Goal: Task Accomplishment & Management: Use online tool/utility

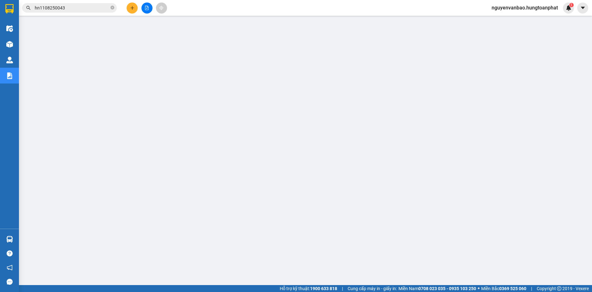
scroll to position [21, 0]
click at [132, 9] on icon "plus" at bounding box center [132, 8] width 4 height 4
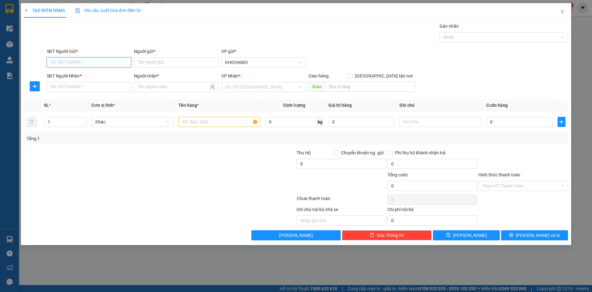
drag, startPoint x: 97, startPoint y: 66, endPoint x: 130, endPoint y: 68, distance: 32.9
click at [98, 66] on input "SĐT Người Gửi *" at bounding box center [89, 62] width 85 height 10
click at [146, 63] on input "Người gửi *" at bounding box center [176, 62] width 85 height 10
click at [92, 64] on input "SĐT Người Gửi *" at bounding box center [89, 62] width 85 height 10
type input "0973951050"
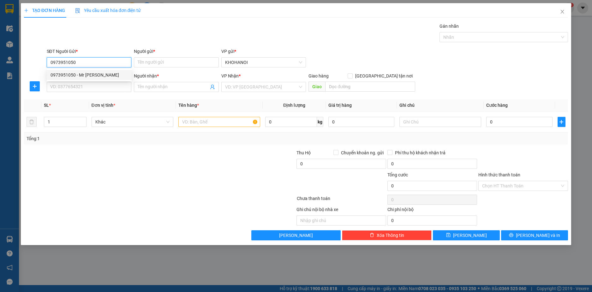
click at [81, 73] on div "0973951050 - Mr Quang" at bounding box center [88, 75] width 77 height 7
type input "Mr [PERSON_NAME]"
type input "0973951050"
click at [81, 86] on input "SĐT Người Nhận *" at bounding box center [89, 87] width 85 height 10
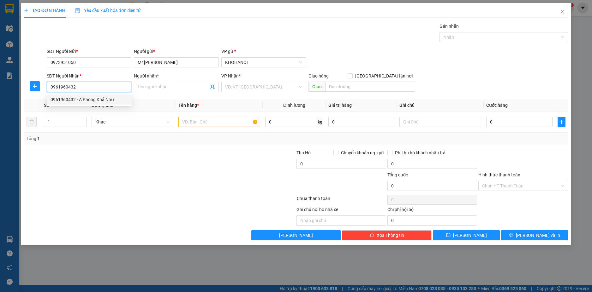
type input "0961960432"
click at [102, 94] on div "0961960432 0961960432 - A Phong Khả Như" at bounding box center [89, 99] width 85 height 13
click at [100, 99] on div "Transit Pickup Surcharge Ids Transit Deliver Surcharge Ids Transit Deliver Surc…" at bounding box center [296, 132] width 544 height 218
click at [88, 89] on input "0961960432" at bounding box center [89, 87] width 85 height 10
click at [79, 99] on div "0961960432 - A Phong Khả Như" at bounding box center [88, 99] width 77 height 7
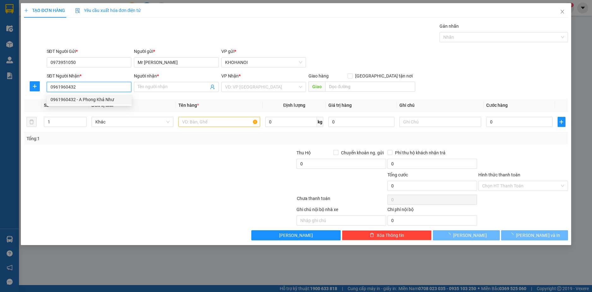
type input "A Phong Khả Như"
checkbox input "true"
type input "[PERSON_NAME], [PERSON_NAME], [GEOGRAPHIC_DATA]"
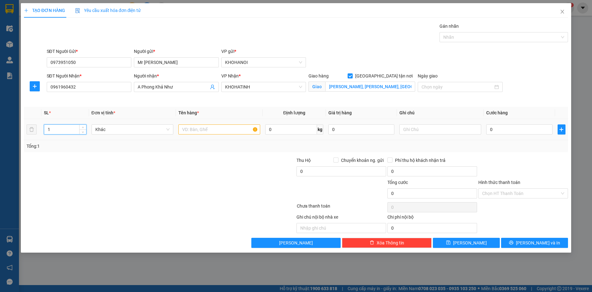
click at [55, 128] on input "1" at bounding box center [65, 129] width 42 height 9
type input "215"
click at [218, 130] on input "text" at bounding box center [219, 130] width 82 height 10
type input "Sữa endorlac"
click at [412, 131] on input "text" at bounding box center [440, 130] width 82 height 10
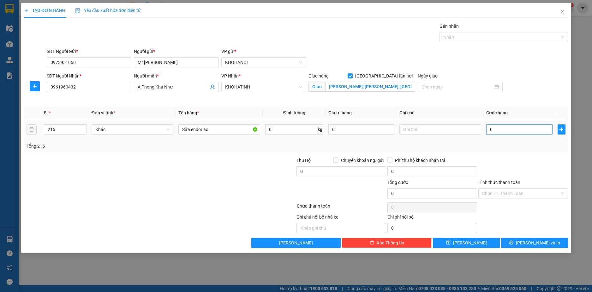
click at [492, 130] on input "0" at bounding box center [519, 130] width 66 height 10
drag, startPoint x: 76, startPoint y: 87, endPoint x: 27, endPoint y: 86, distance: 49.2
click at [27, 86] on div "SĐT Người Nhận * 0961960432 0961960432 Người nhận * A Phong Khả Như VP Nhận * K…" at bounding box center [295, 88] width 545 height 30
drag, startPoint x: 505, startPoint y: 128, endPoint x: 489, endPoint y: 121, distance: 17.8
click at [505, 128] on input "0" at bounding box center [519, 130] width 66 height 10
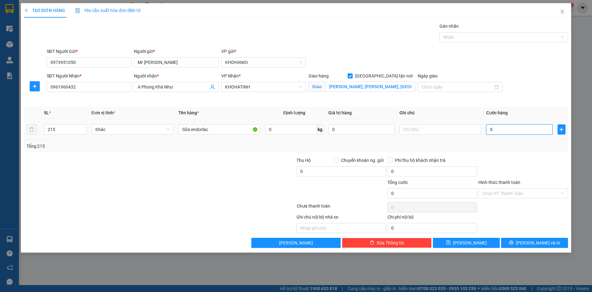
type input "1"
type input "10"
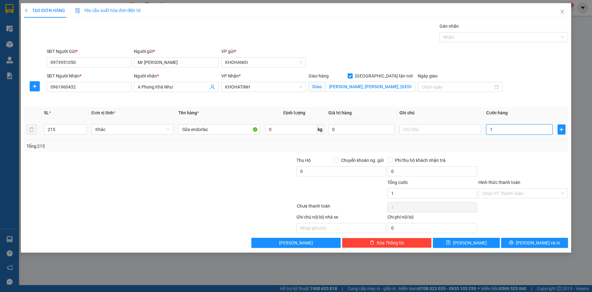
type input "10"
type input "105"
type input "1.050"
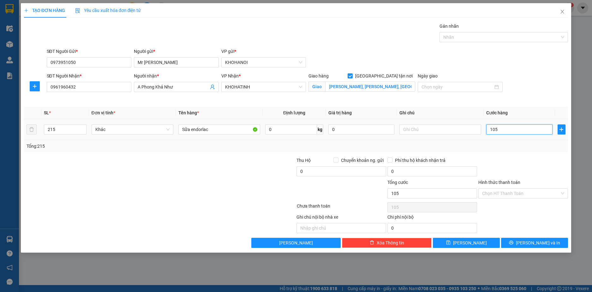
type input "1.050"
type input "105"
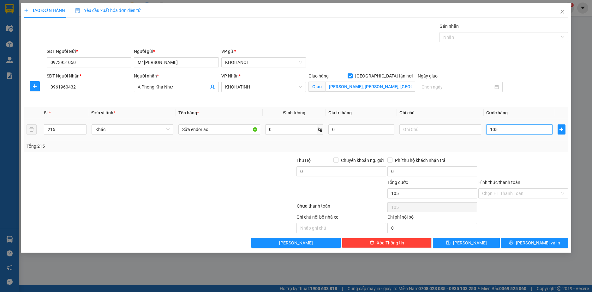
type input "10"
type input "1"
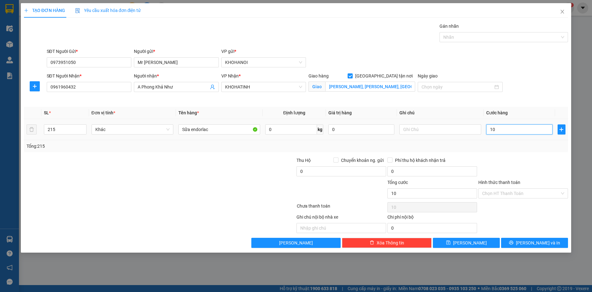
type input "1"
type input "15"
type input "150"
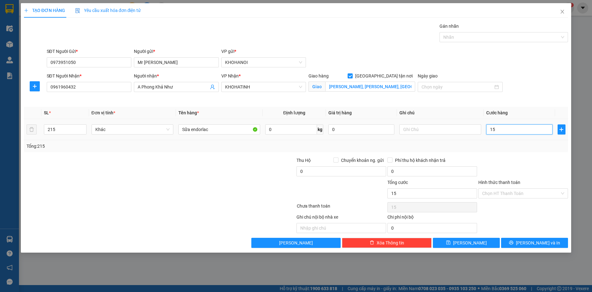
type input "150"
type input "1.505"
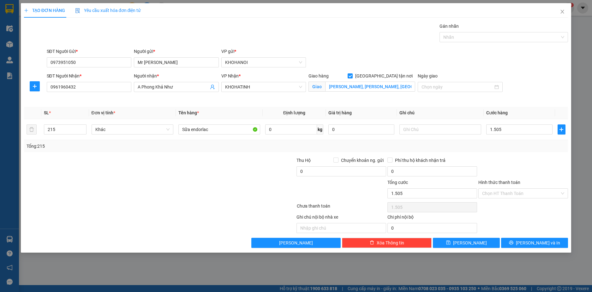
type input "1.505.000"
drag, startPoint x: 527, startPoint y: 154, endPoint x: 513, endPoint y: 214, distance: 61.2
click at [527, 154] on div "Transit Pickup Surcharge Ids Transit Deliver Surcharge Ids Transit Deliver Surc…" at bounding box center [296, 136] width 544 height 226
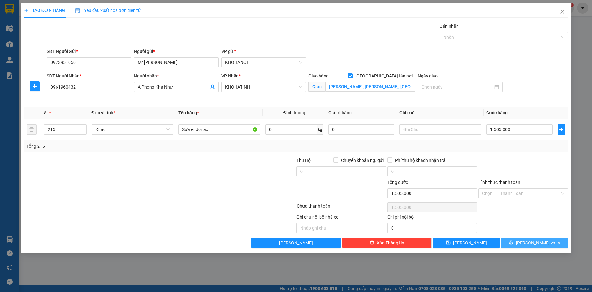
click at [525, 239] on div "Transit Pickup Surcharge Ids Transit Deliver Surcharge Ids Transit Deliver Surc…" at bounding box center [296, 136] width 544 height 226
click at [524, 240] on button "Lưu và In" at bounding box center [534, 243] width 67 height 10
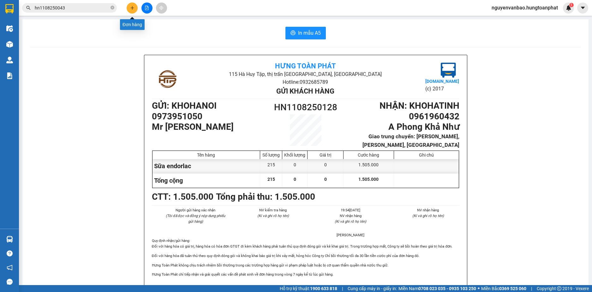
click at [133, 8] on icon "plus" at bounding box center [132, 8] width 4 height 4
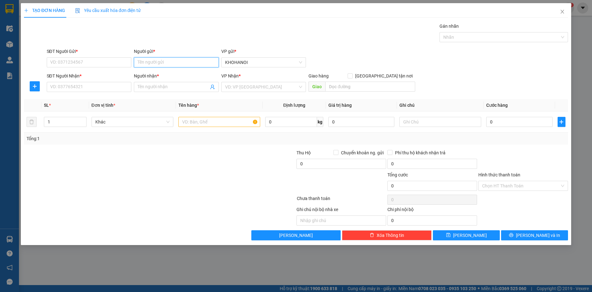
click at [156, 66] on input "Người gửi *" at bounding box center [176, 62] width 85 height 10
click at [160, 62] on input "Người gửi *" at bounding box center [176, 62] width 85 height 10
click at [152, 63] on input "Người gửi *" at bounding box center [176, 62] width 85 height 10
click at [152, 62] on input "Người gửi *" at bounding box center [176, 62] width 85 height 10
click at [147, 63] on input "Người gửi *" at bounding box center [176, 62] width 85 height 10
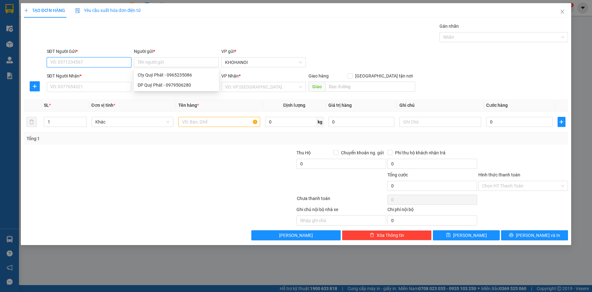
click at [86, 60] on input "SĐT Người Gửi *" at bounding box center [89, 62] width 85 height 10
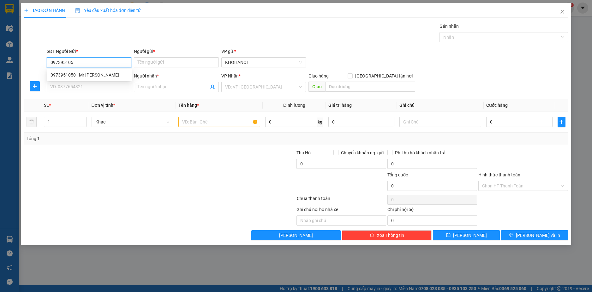
type input "0973951050"
click at [91, 75] on div "0973951050 - Mr Quang" at bounding box center [88, 75] width 77 height 7
type input "Mr [PERSON_NAME]"
type input "0973951050"
click at [91, 86] on input "SĐT Người Nhận *" at bounding box center [89, 87] width 85 height 10
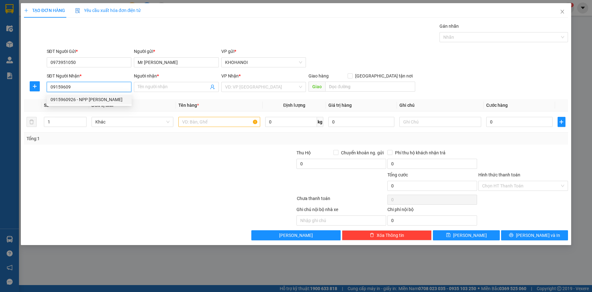
click at [88, 97] on div "0915960926 - NPP Phúc Ngọc" at bounding box center [88, 99] width 77 height 7
type input "0915960926"
type input "NPP [PERSON_NAME]"
checkbox input "true"
type input "[GEOGRAPHIC_DATA], [GEOGRAPHIC_DATA], [GEOGRAPHIC_DATA]"
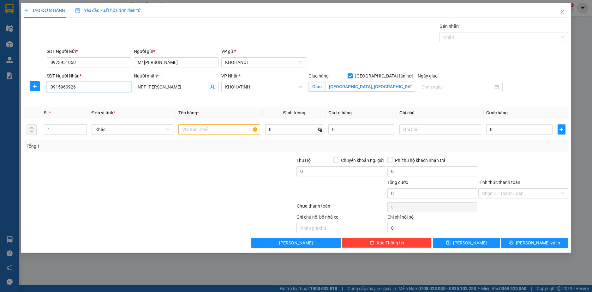
drag, startPoint x: 85, startPoint y: 86, endPoint x: 40, endPoint y: 94, distance: 45.2
click at [41, 94] on div "SĐT Người Nhận * 0915960926 Người nhận * NPP Phúc Ngọc VP Nhận * KHOHATINH Giao…" at bounding box center [295, 88] width 545 height 30
type input "0915960926"
click at [214, 130] on input "text" at bounding box center [219, 130] width 82 height 10
click at [69, 131] on input "1" at bounding box center [65, 129] width 42 height 9
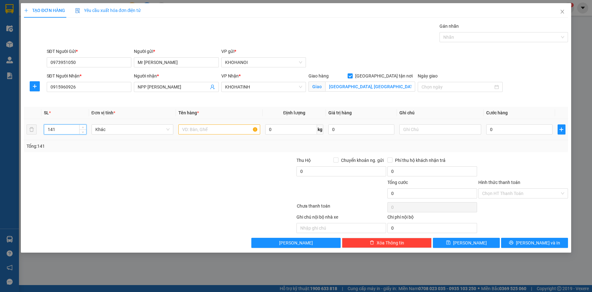
type input "141"
click at [201, 128] on input "text" at bounding box center [219, 130] width 82 height 10
type input "Sữa alponte"
click at [504, 134] on input "0" at bounding box center [519, 130] width 66 height 10
click at [408, 132] on input "text" at bounding box center [440, 130] width 82 height 10
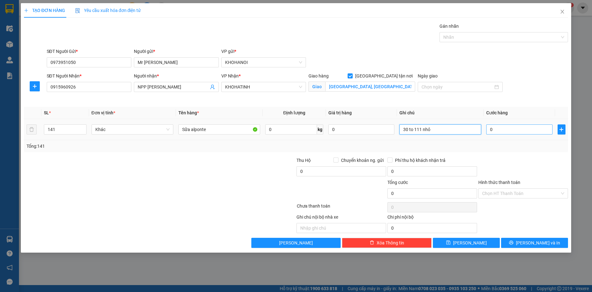
type input "30 to 111 nhỏ"
click at [516, 132] on input "0" at bounding box center [519, 130] width 66 height 10
click at [517, 128] on input "0" at bounding box center [519, 130] width 66 height 10
type input "01"
type input "1"
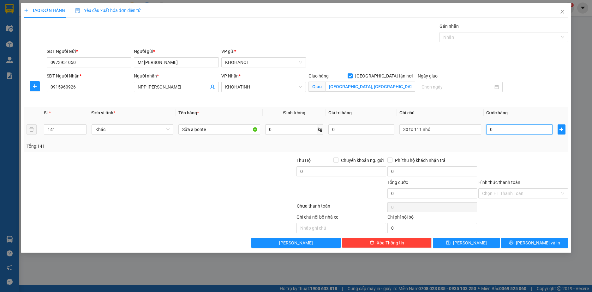
type input "1"
type input "010"
type input "10"
type input "0.107"
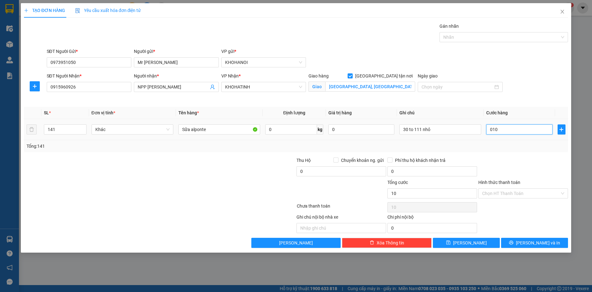
type input "107"
type input "01.077"
type input "1.077"
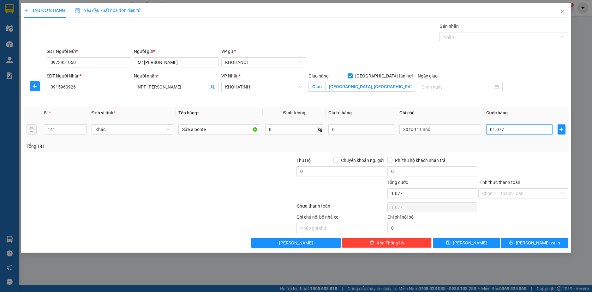
type input "0.107"
type input "107"
type input "010"
type input "10"
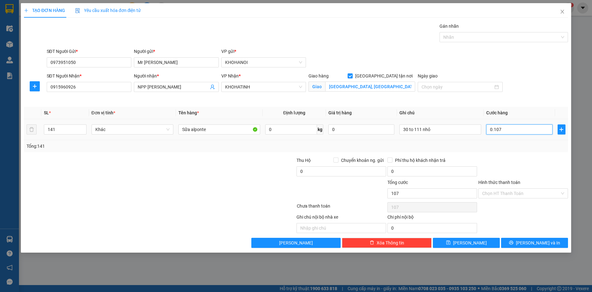
type input "10"
type input "01"
type input "1"
type input "0"
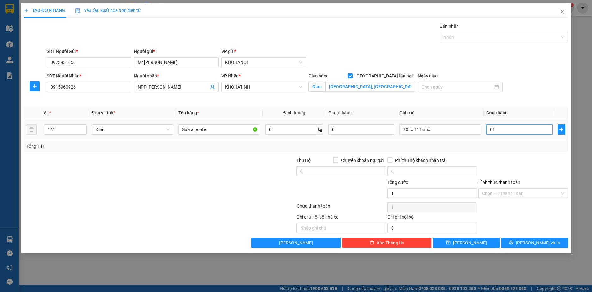
type input "0"
type input "01"
type input "1"
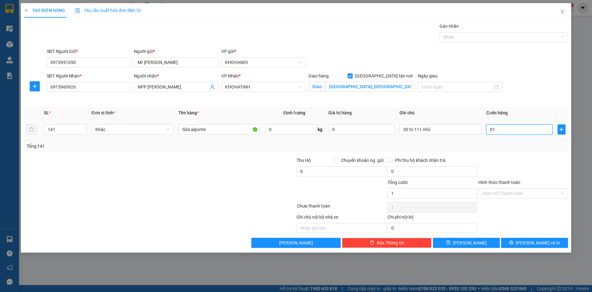
type input "010"
type input "10"
type input "0.107"
type input "107"
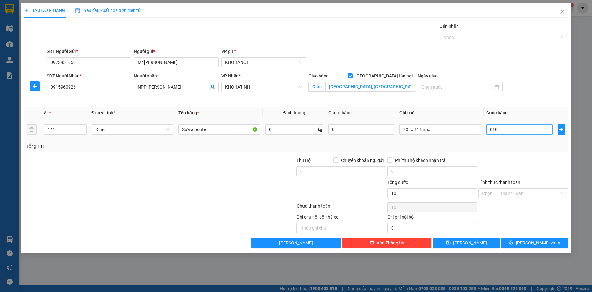
type input "107"
type input "01.070"
type input "1.070"
type input "1.070.000"
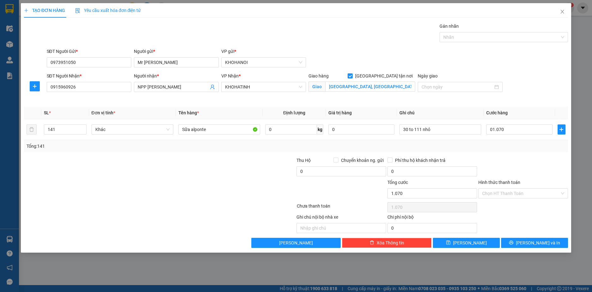
type input "1.070.000"
click at [508, 157] on div at bounding box center [522, 168] width 91 height 22
drag, startPoint x: 523, startPoint y: 242, endPoint x: 522, endPoint y: 238, distance: 4.1
click at [513, 242] on icon "printer" at bounding box center [511, 243] width 4 height 4
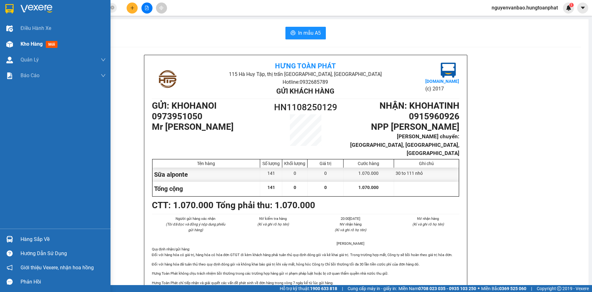
click at [9, 44] on img at bounding box center [9, 44] width 7 height 7
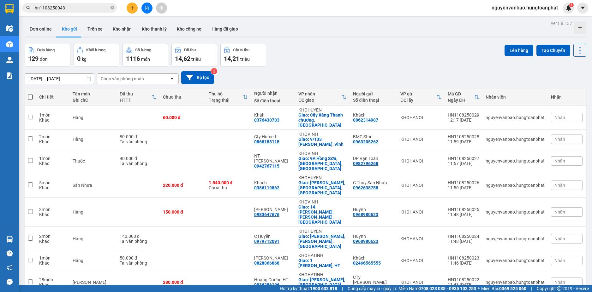
click at [28, 97] on span at bounding box center [30, 97] width 5 height 5
click at [30, 94] on input "checkbox" at bounding box center [30, 94] width 0 height 0
checkbox input "true"
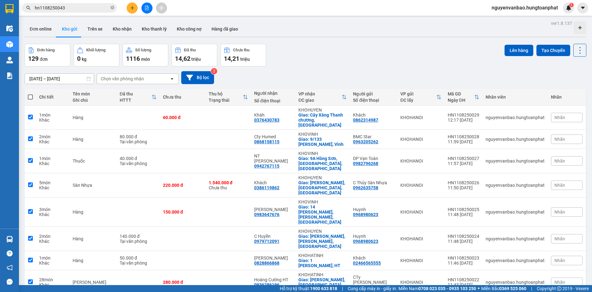
checkbox input "true"
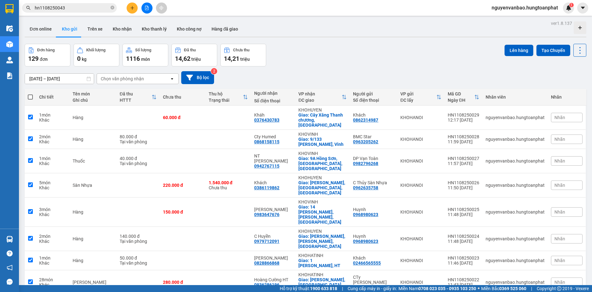
checkbox input "true"
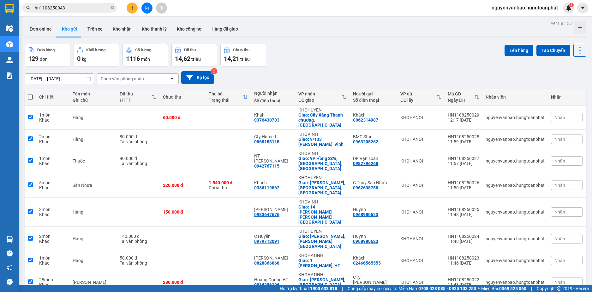
checkbox input "true"
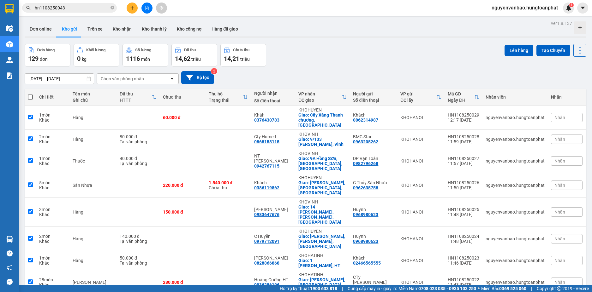
checkbox input "true"
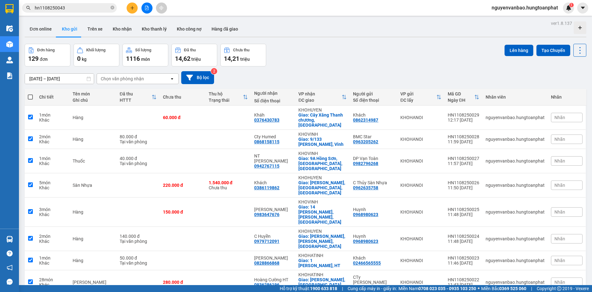
checkbox input "true"
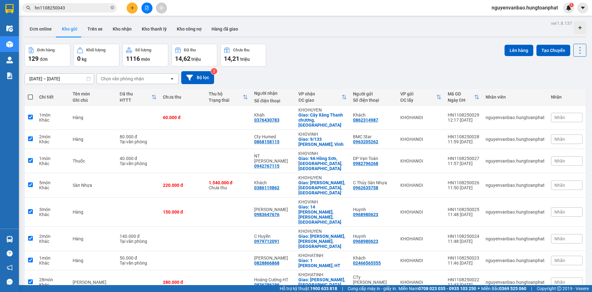
checkbox input "true"
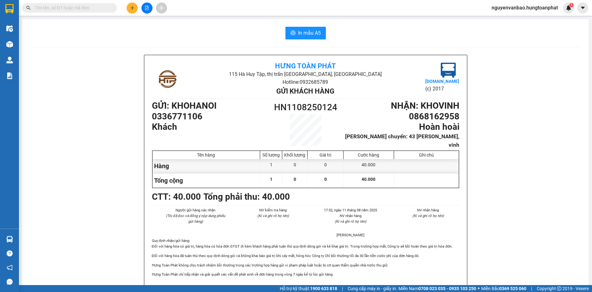
click at [67, 8] on input "text" at bounding box center [72, 7] width 74 height 7
paste input "0961960432"
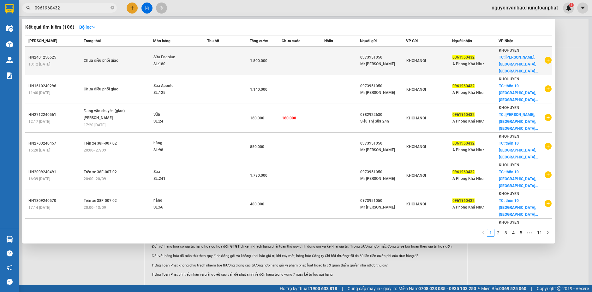
type input "0961960432"
click at [200, 61] on div "SL: 180" at bounding box center [176, 64] width 47 height 7
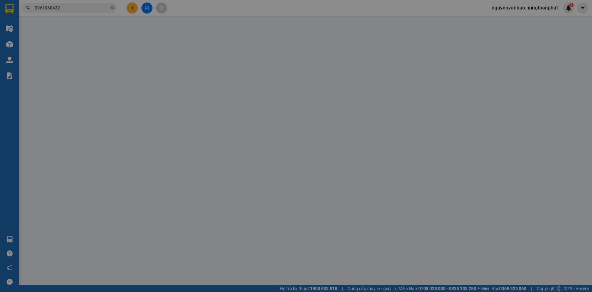
type input "0973951050"
type input "Mr Quang"
type input "0961960432"
type input "A Phong Khả Như"
checkbox input "true"
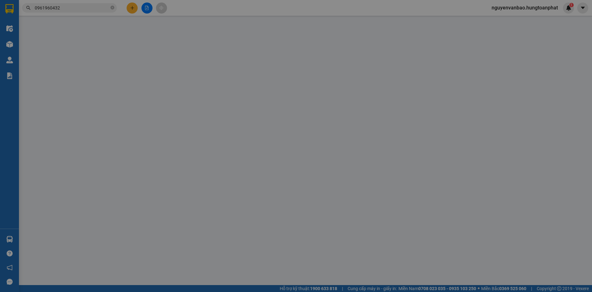
type input "cẩm trung, cẩm xuyên, hà tĩnh"
type input "1.800.000"
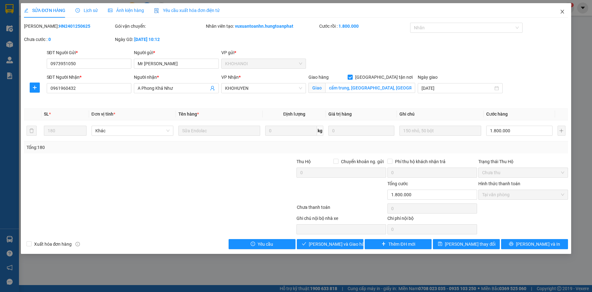
click at [565, 10] on span "Close" at bounding box center [562, 12] width 18 height 18
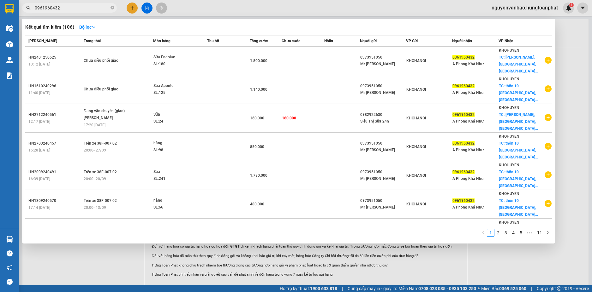
drag, startPoint x: 74, startPoint y: 8, endPoint x: 32, endPoint y: 18, distance: 42.4
click at [32, 14] on div "Kết quả tìm kiếm ( 106 ) Bộ lọc Mã ĐH Trạng thái Món hàng Thu hộ Tổng cước Chưa…" at bounding box center [61, 8] width 123 height 11
paste input "15960926"
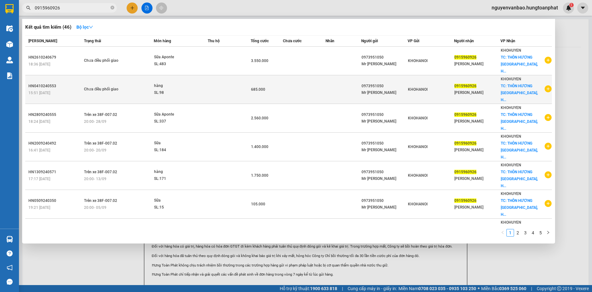
type input "0915960926"
click at [203, 85] on span "hàng SL: 98" at bounding box center [181, 90] width 54 height 14
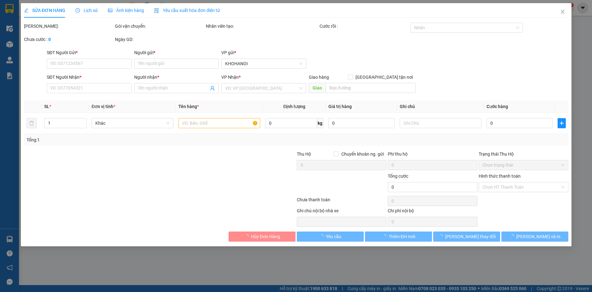
type input "0973951050"
type input "Mr [PERSON_NAME]"
type input "0915960926"
type input "Chị Ngọc"
checkbox input "true"
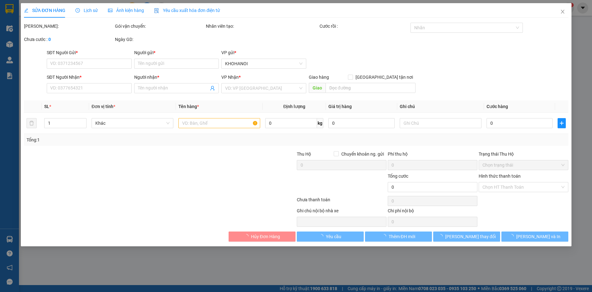
type input "THÔN HƯƠNG LỘC Thạch Hà, Hà Tĩnh"
type input "685.000"
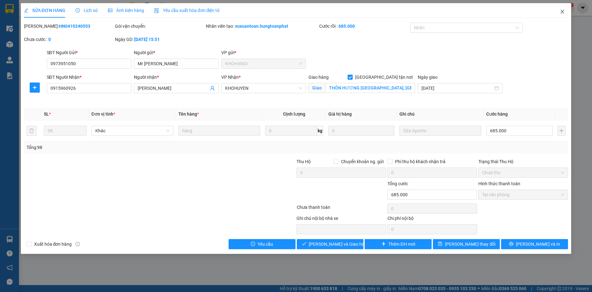
click at [563, 9] on icon "close" at bounding box center [561, 11] width 5 height 5
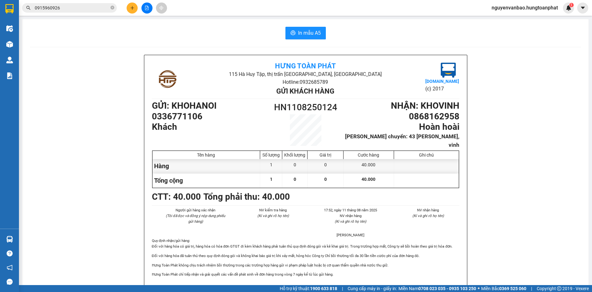
click at [79, 7] on input "0915960926" at bounding box center [72, 7] width 74 height 7
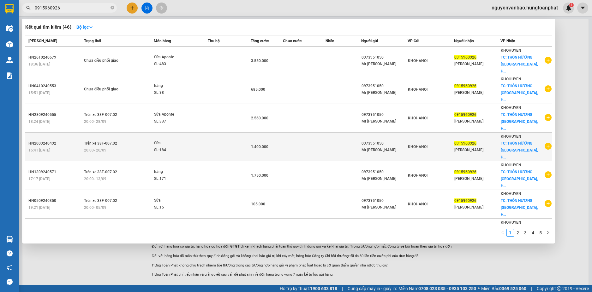
click at [229, 133] on td at bounding box center [229, 147] width 43 height 29
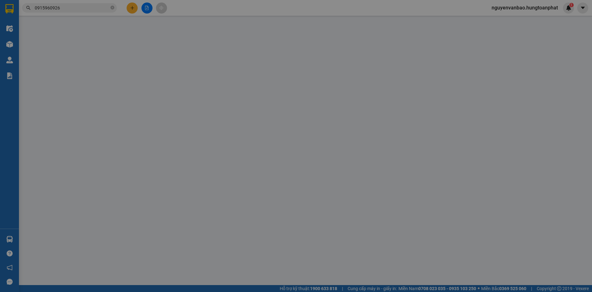
type input "0973951050"
type input "Mr [PERSON_NAME]"
type input "0915960926"
type input "Chị Ngọc"
checkbox input "true"
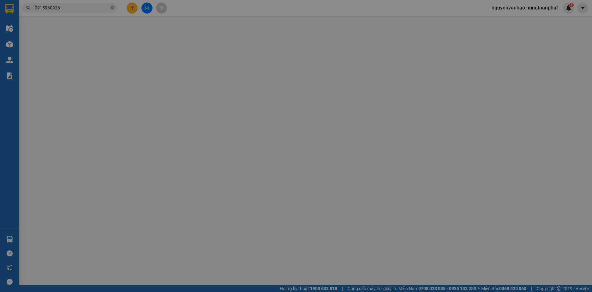
type input "THÔN HƯƠNG LỘC Thạch Hà, Hà Tĩnh"
type input "1.400.000"
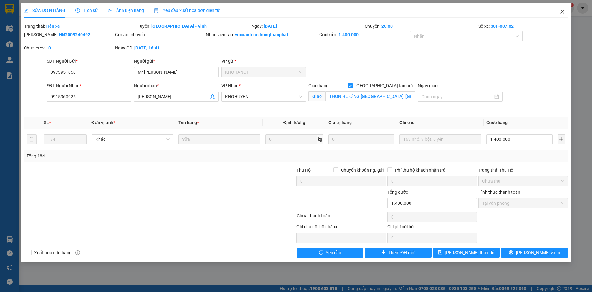
click at [559, 12] on span "Close" at bounding box center [562, 12] width 18 height 18
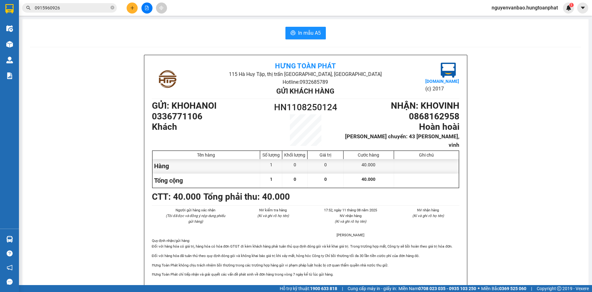
click at [64, 8] on input "0915960926" at bounding box center [72, 7] width 74 height 7
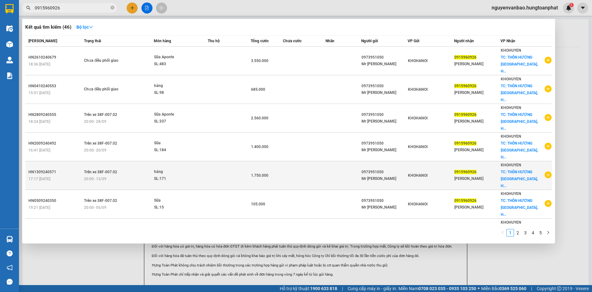
click at [239, 162] on td at bounding box center [229, 176] width 43 height 29
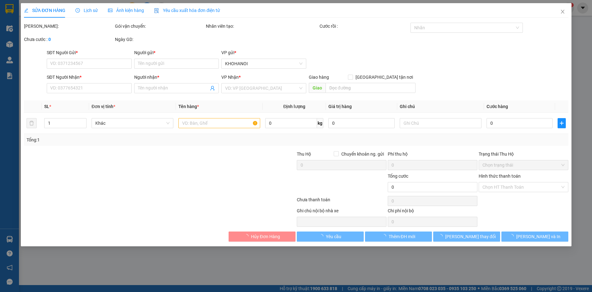
type input "0973951050"
type input "Mr [PERSON_NAME]"
type input "0915960926"
type input "Chị Ngọc"
checkbox input "true"
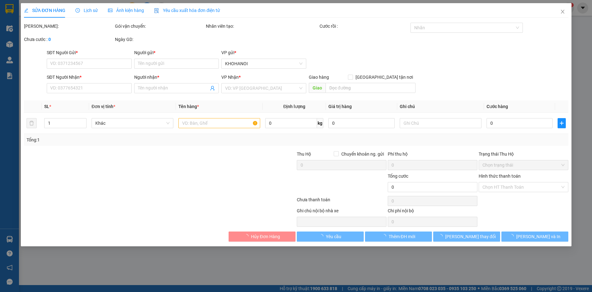
type input "THÔN HƯƠNG LỘC Thạch Hà, Hà Tĩnh"
type input "1.750.000"
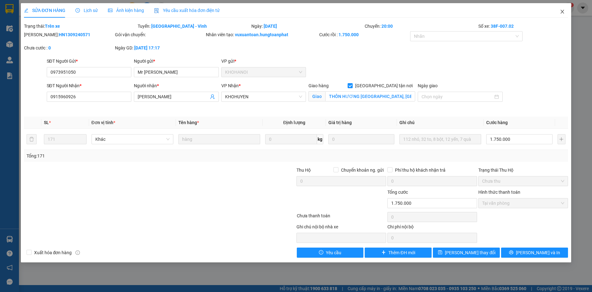
click at [560, 10] on icon "close" at bounding box center [561, 11] width 5 height 5
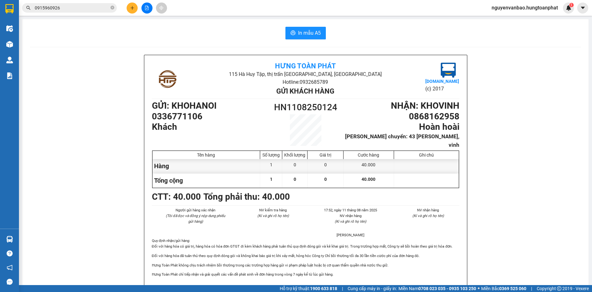
click at [74, 9] on input "0915960926" at bounding box center [72, 7] width 74 height 7
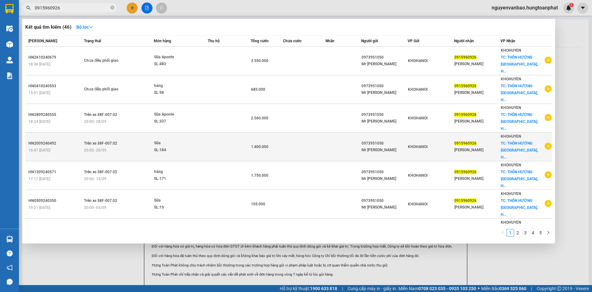
click at [225, 133] on td at bounding box center [229, 147] width 43 height 29
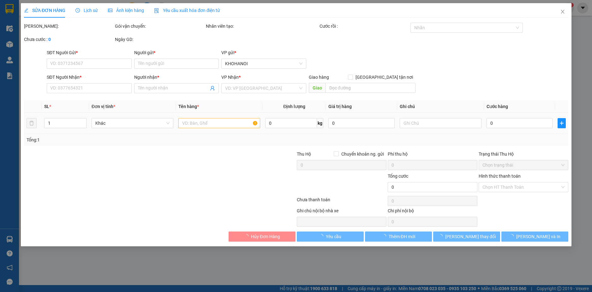
type input "0973951050"
type input "Mr [PERSON_NAME]"
type input "0915960926"
type input "Chị Ngọc"
checkbox input "true"
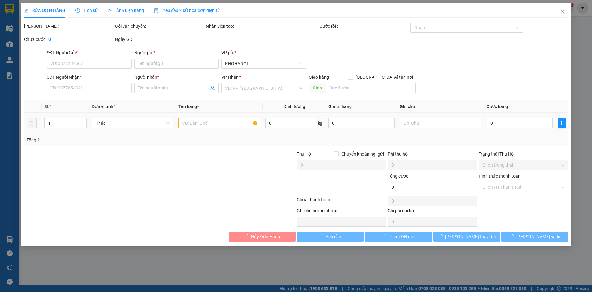
type input "THÔN HƯƠNG LỘC Thạch Hà, Hà Tĩnh"
type input "1.400.000"
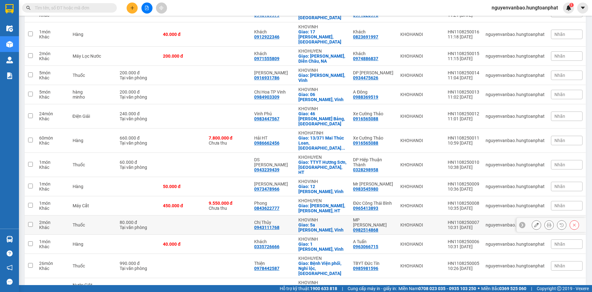
scroll to position [379, 0]
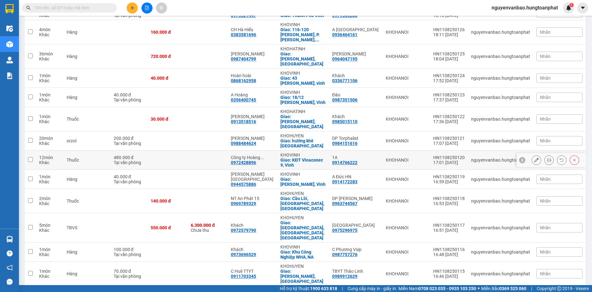
scroll to position [0, 0]
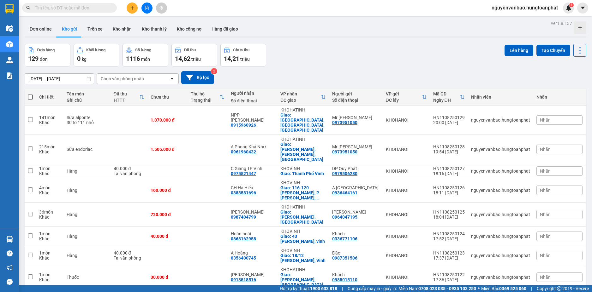
click at [29, 97] on span at bounding box center [30, 97] width 5 height 5
click at [30, 94] on input "checkbox" at bounding box center [30, 94] width 0 height 0
checkbox input "true"
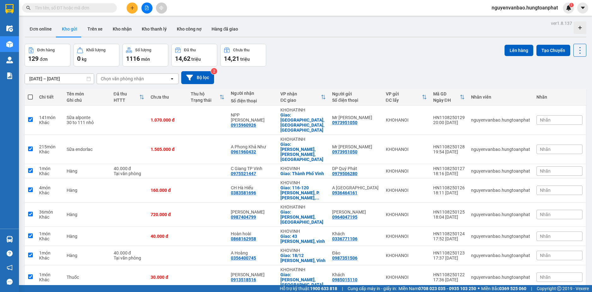
checkbox input "true"
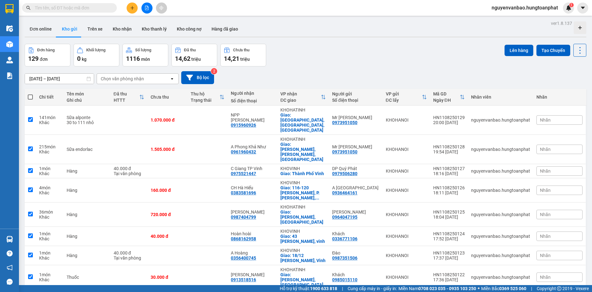
checkbox input "true"
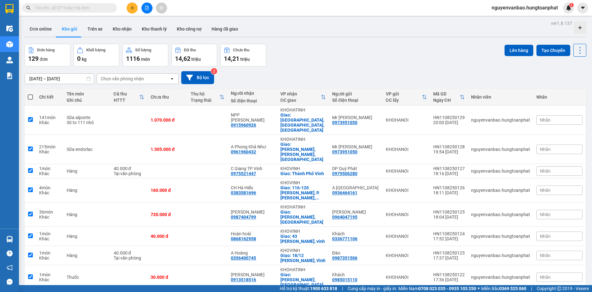
checkbox input "true"
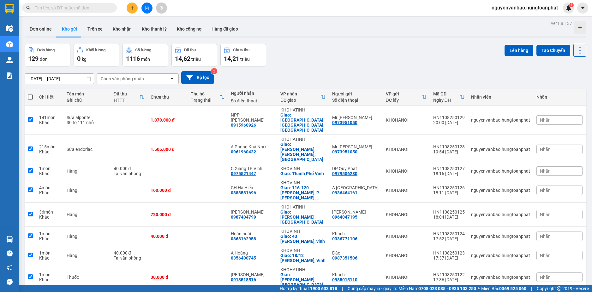
checkbox input "true"
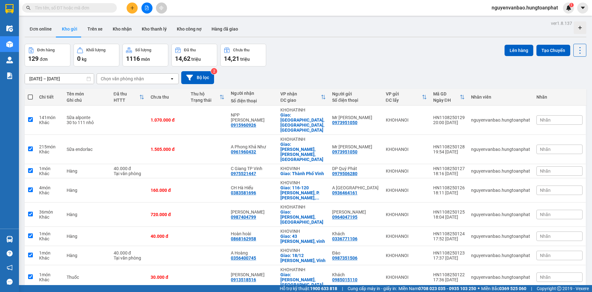
checkbox input "true"
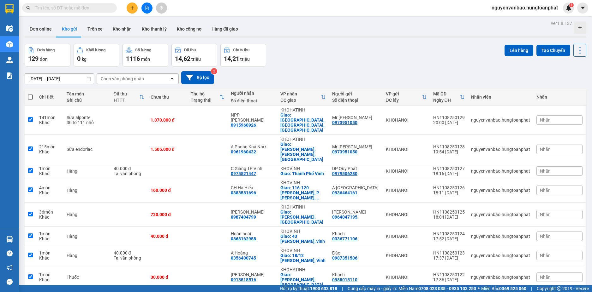
checkbox input "true"
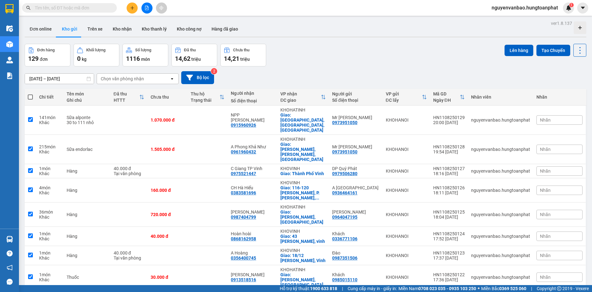
checkbox input "true"
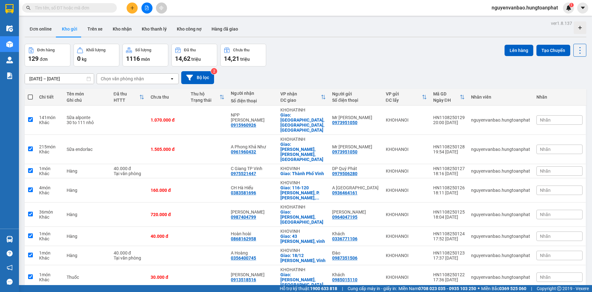
checkbox input "true"
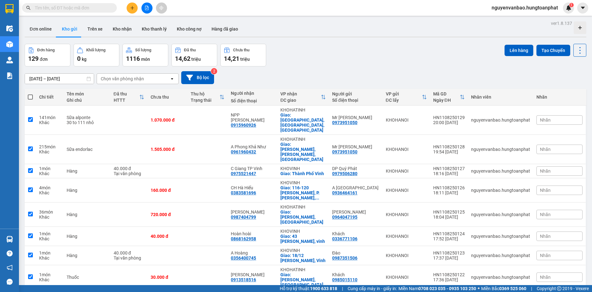
checkbox input "true"
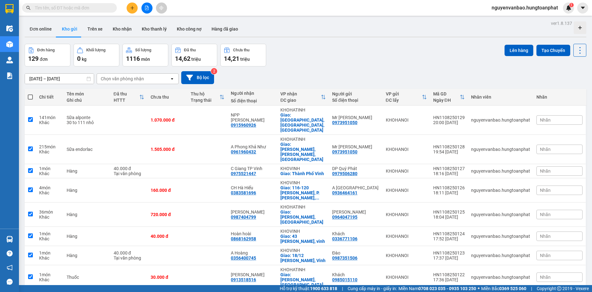
checkbox input "true"
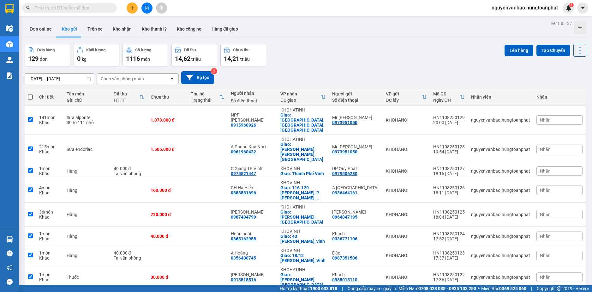
checkbox input "true"
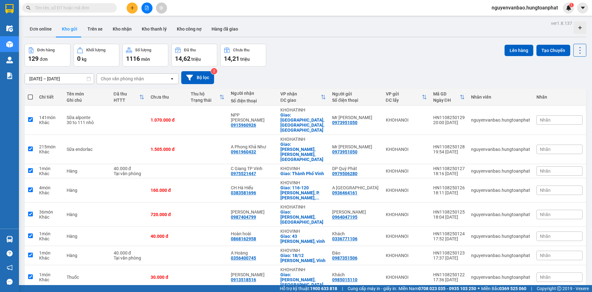
checkbox input "true"
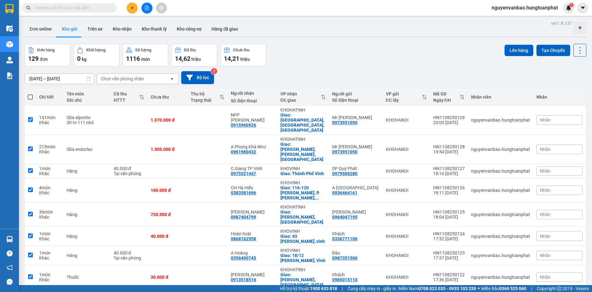
checkbox input "true"
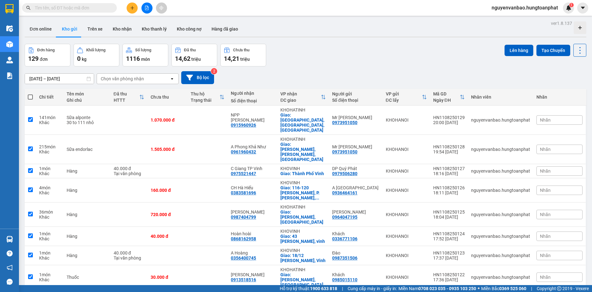
checkbox input "true"
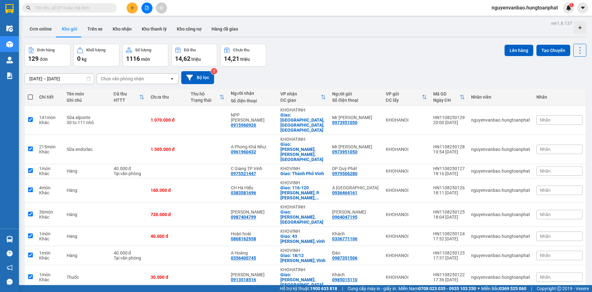
checkbox input "true"
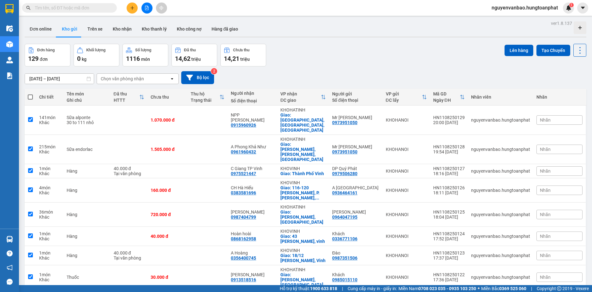
checkbox input "true"
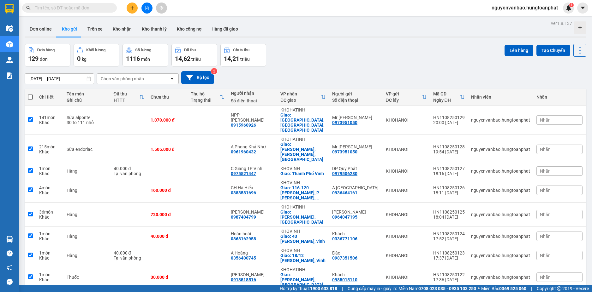
checkbox input "true"
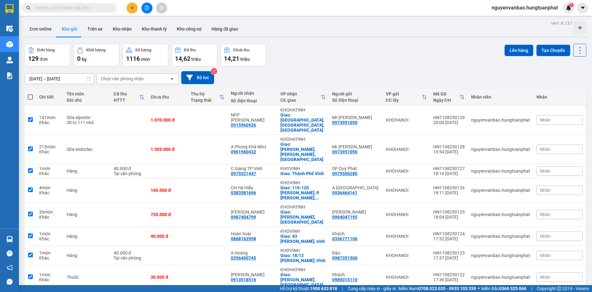
checkbox input "true"
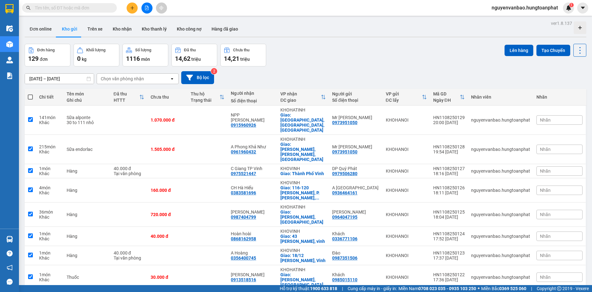
checkbox input "true"
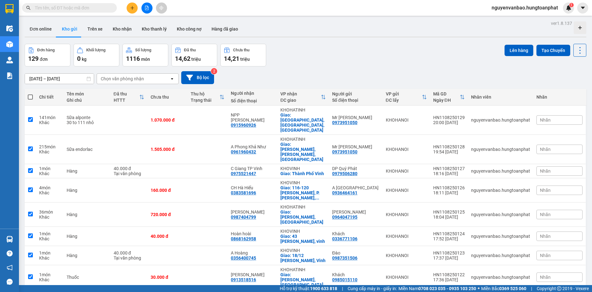
checkbox input "true"
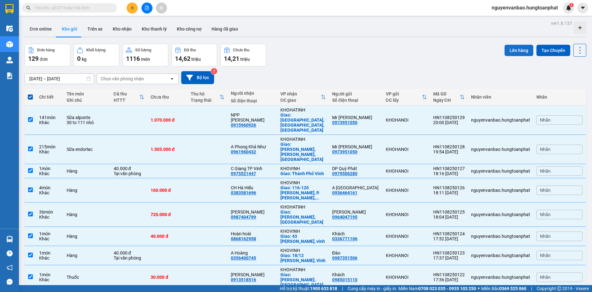
click at [517, 52] on button "Lên hàng" at bounding box center [518, 50] width 29 height 11
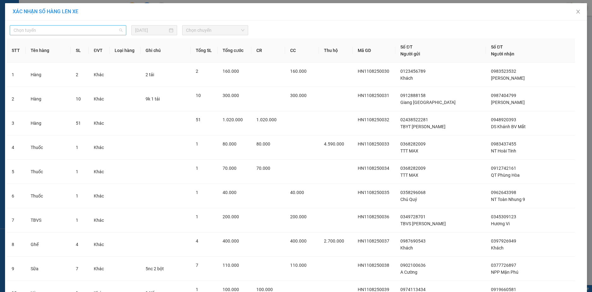
drag, startPoint x: 72, startPoint y: 27, endPoint x: 75, endPoint y: 43, distance: 15.5
click at [73, 27] on span "Chọn tuyến" at bounding box center [68, 30] width 109 height 9
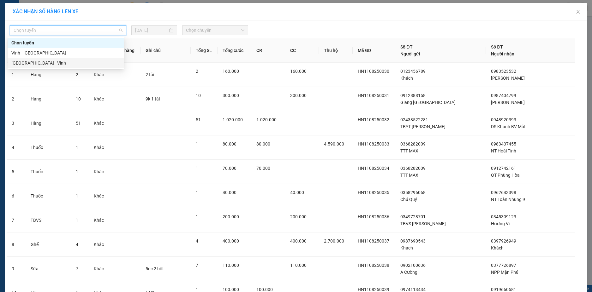
click at [47, 61] on div "[GEOGRAPHIC_DATA] - Vinh" at bounding box center [65, 63] width 109 height 7
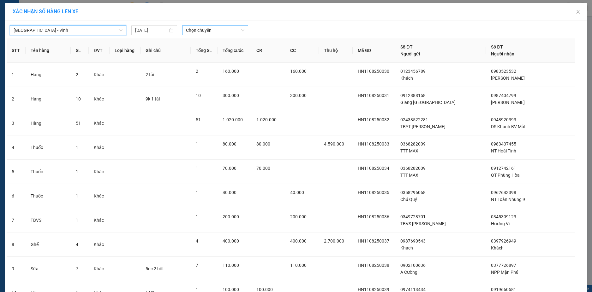
click at [203, 32] on span "Chọn chuyến" at bounding box center [215, 30] width 58 height 9
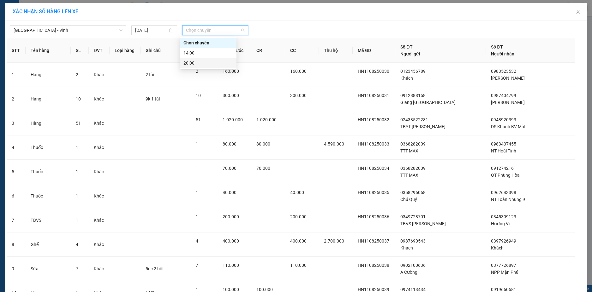
click at [200, 63] on div "20:00" at bounding box center [207, 63] width 49 height 7
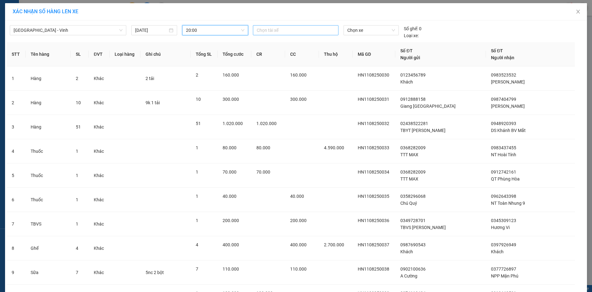
click at [304, 30] on div at bounding box center [295, 31] width 82 height 8
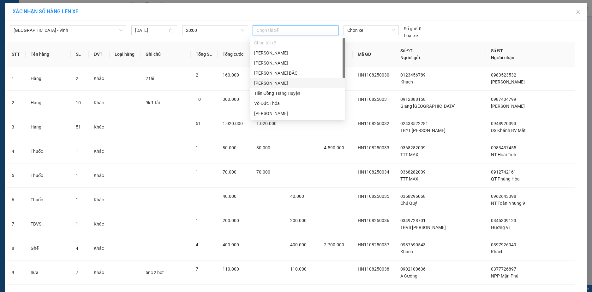
click at [283, 82] on div "[PERSON_NAME]" at bounding box center [297, 83] width 87 height 7
click at [361, 29] on span "Chọn xe" at bounding box center [371, 30] width 48 height 9
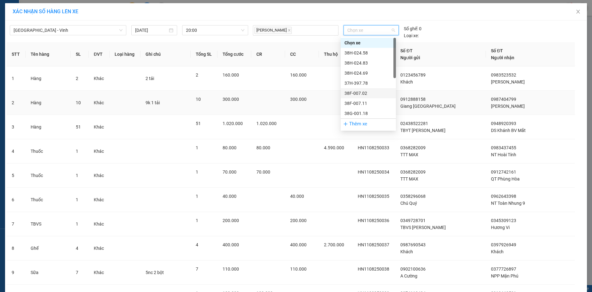
click at [360, 93] on div "38F-007.02" at bounding box center [368, 93] width 48 height 7
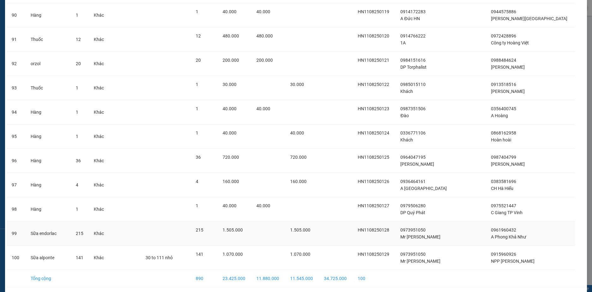
scroll to position [2246, 0]
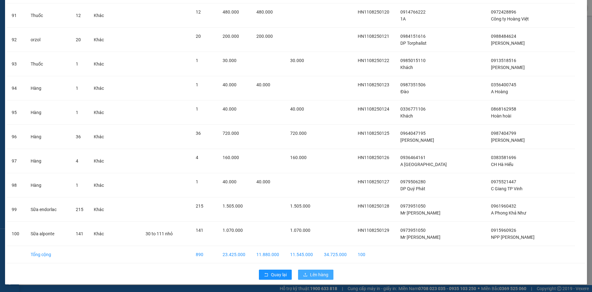
click at [313, 274] on span "Lên hàng" at bounding box center [319, 275] width 18 height 7
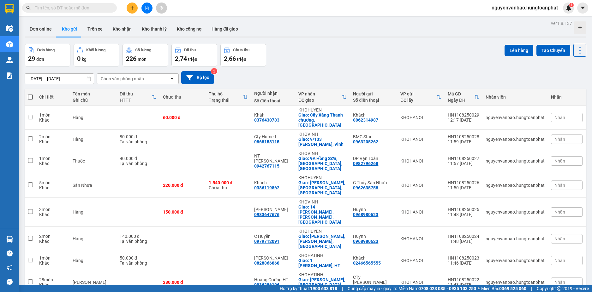
click at [29, 96] on span at bounding box center [30, 97] width 5 height 5
click at [30, 94] on input "checkbox" at bounding box center [30, 94] width 0 height 0
checkbox input "true"
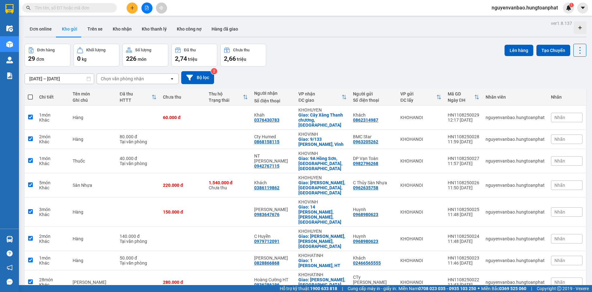
checkbox input "true"
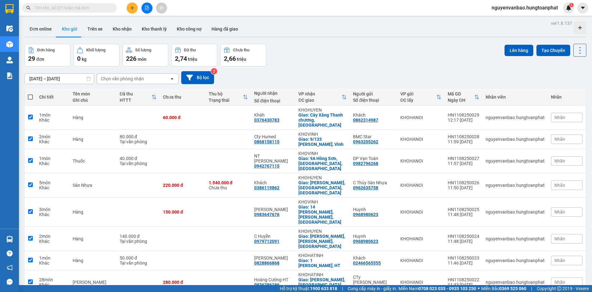
checkbox input "true"
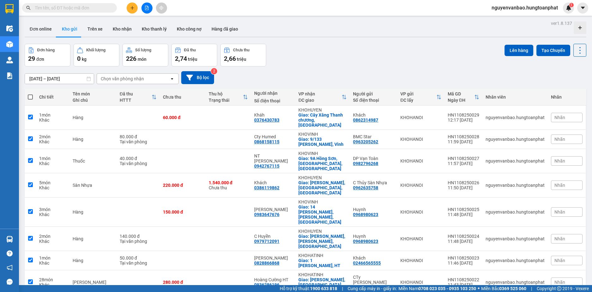
checkbox input "true"
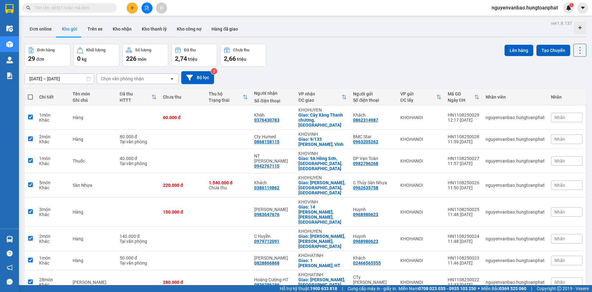
checkbox input "true"
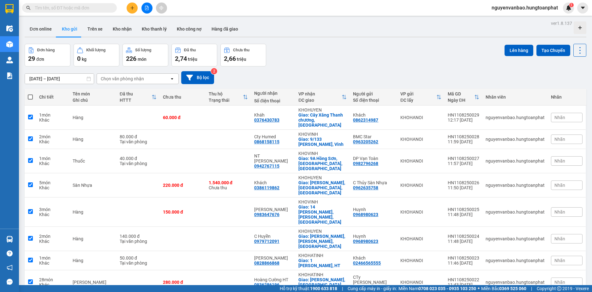
checkbox input "true"
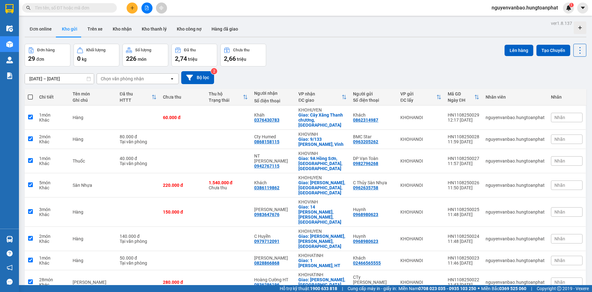
checkbox input "true"
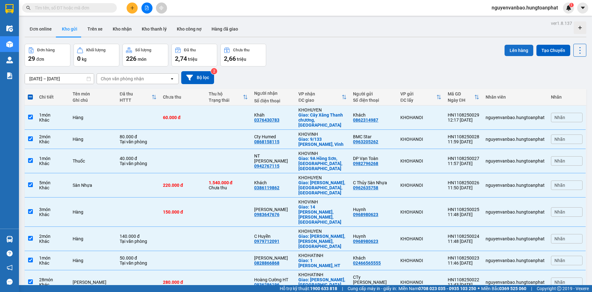
click at [513, 53] on button "Lên hàng" at bounding box center [518, 50] width 29 height 11
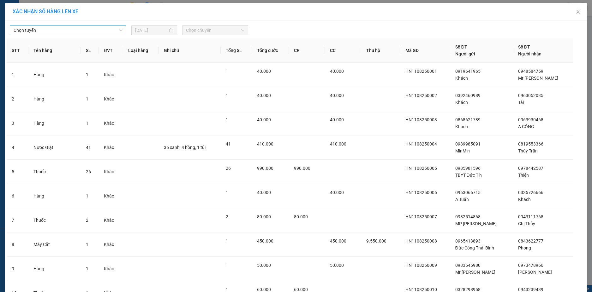
click at [69, 27] on span "Chọn tuyến" at bounding box center [68, 30] width 109 height 9
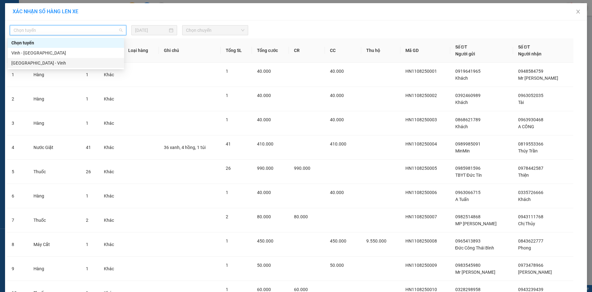
click at [42, 62] on div "[GEOGRAPHIC_DATA] - Vinh" at bounding box center [65, 63] width 109 height 7
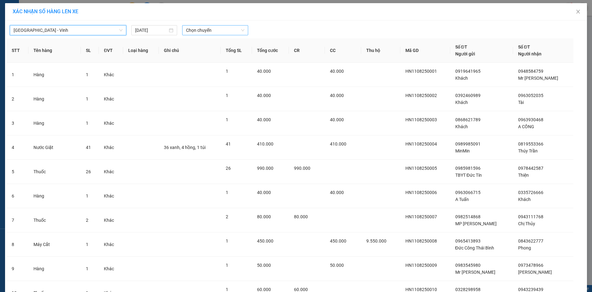
click at [212, 28] on span "Chọn chuyến" at bounding box center [215, 30] width 58 height 9
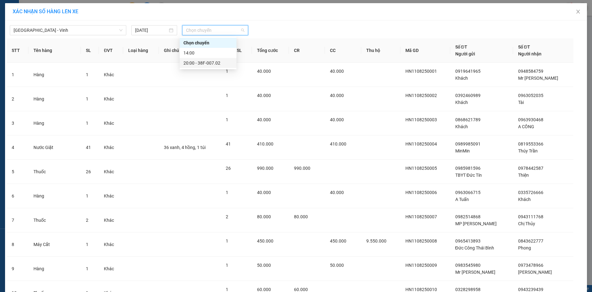
click at [208, 63] on div "20:00 - 38F-007.02" at bounding box center [207, 63] width 49 height 7
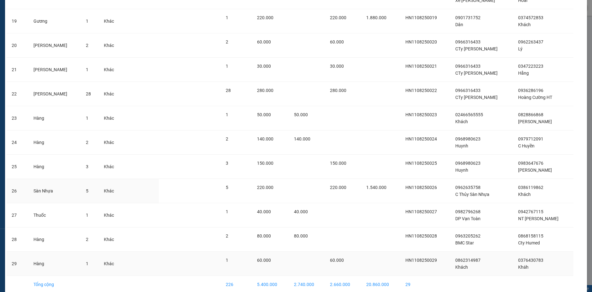
scroll to position [525, 0]
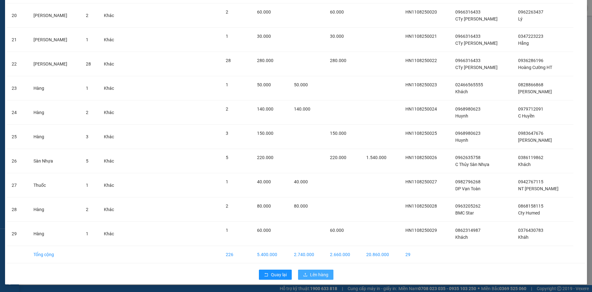
click at [305, 276] on button "Lên hàng" at bounding box center [315, 275] width 35 height 10
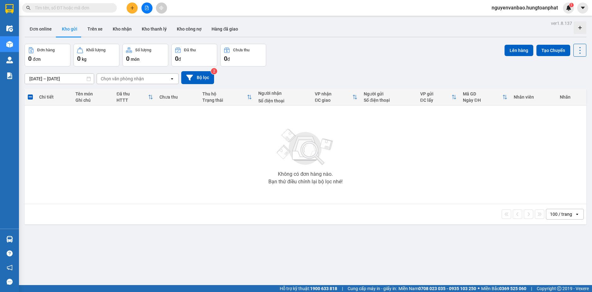
click at [148, 11] on button at bounding box center [146, 8] width 11 height 11
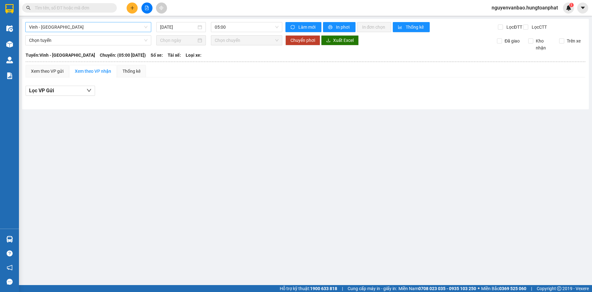
click at [77, 28] on span "Vinh - [GEOGRAPHIC_DATA]" at bounding box center [88, 26] width 118 height 9
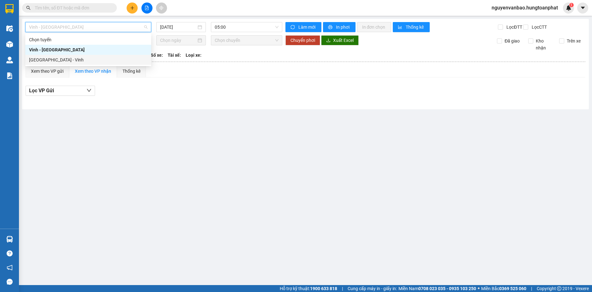
click at [62, 58] on div "[GEOGRAPHIC_DATA] - Vinh" at bounding box center [88, 59] width 118 height 7
type input "[DATE]"
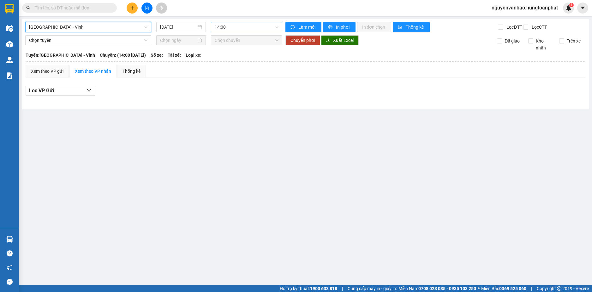
click at [252, 24] on span "14:00" at bounding box center [247, 26] width 64 height 9
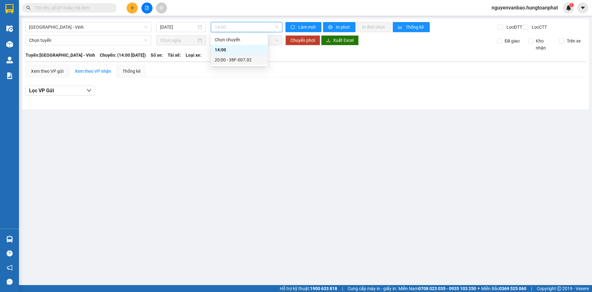
click at [239, 62] on div "20:00 - 38F-007.02" at bounding box center [239, 59] width 49 height 7
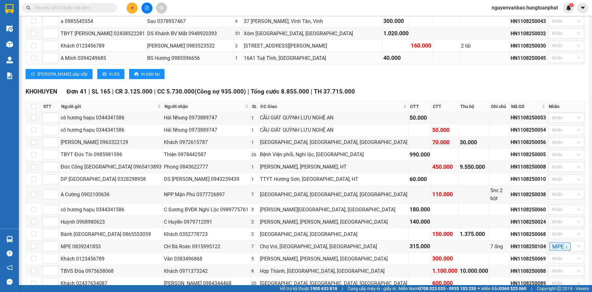
scroll to position [789, 0]
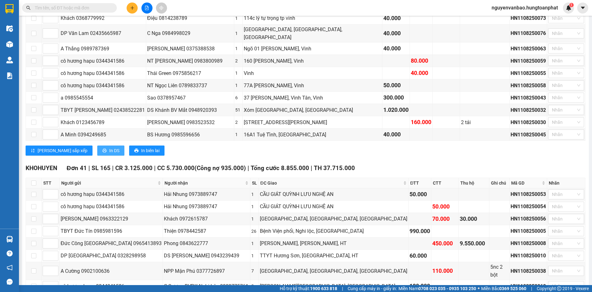
click at [97, 146] on button "In DS" at bounding box center [110, 151] width 27 height 10
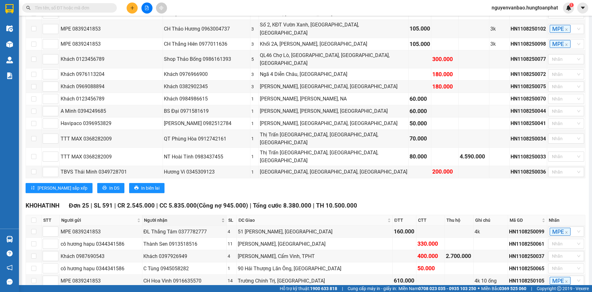
scroll to position [1357, 0]
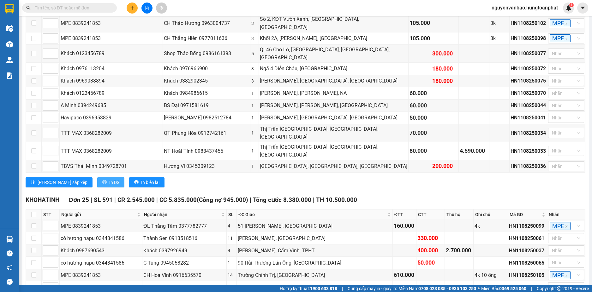
click at [109, 179] on span "In DS" at bounding box center [114, 182] width 10 height 7
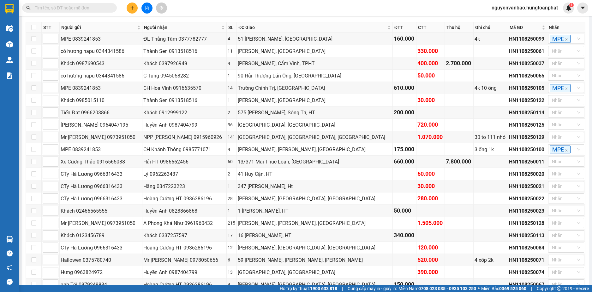
scroll to position [1591, 0]
